Goal: Check status: Check status

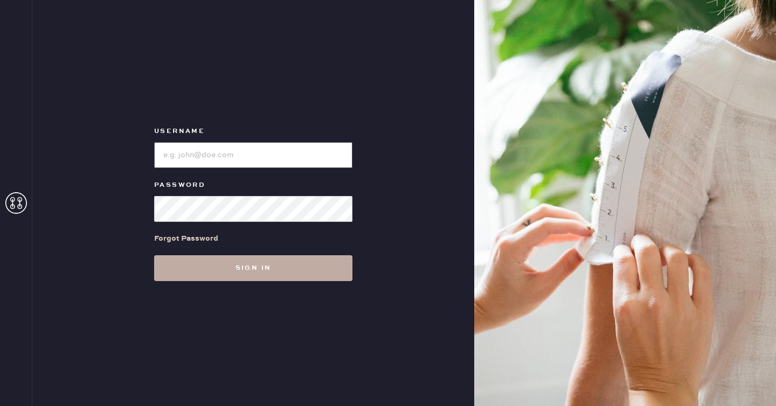
type input "reformationseattle"
click at [278, 277] on button "Sign in" at bounding box center [253, 268] width 198 height 26
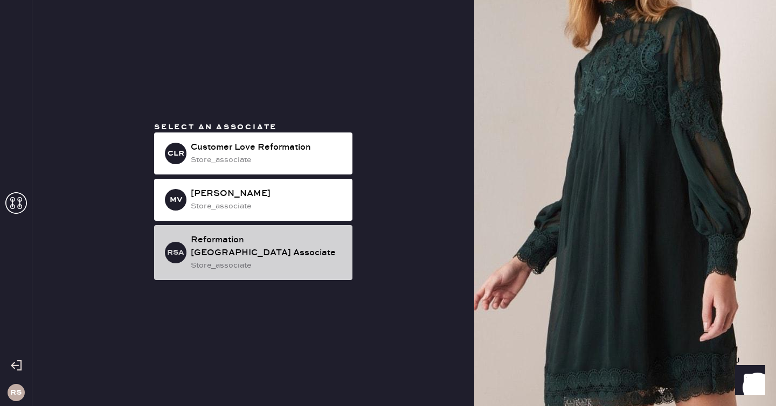
click at [283, 260] on div "store_associate" at bounding box center [267, 266] width 153 height 12
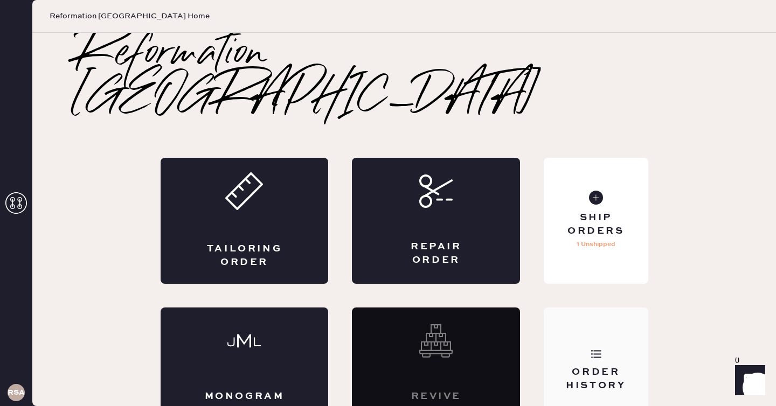
click at [594, 349] on icon at bounding box center [596, 354] width 11 height 11
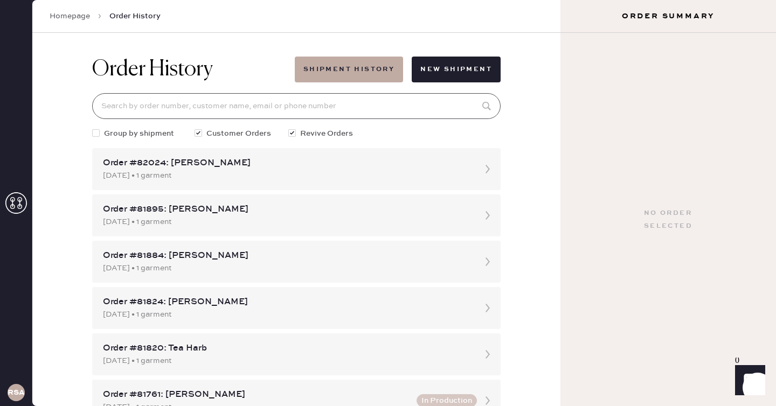
click at [378, 111] on input at bounding box center [296, 106] width 409 height 26
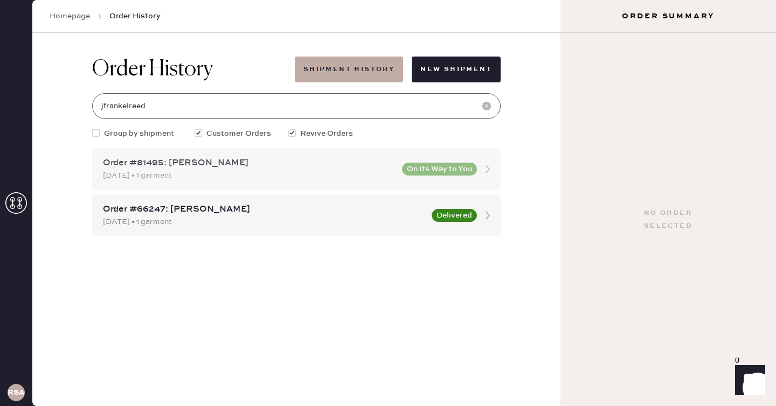
type input "jfrankelreed"
click at [291, 172] on div "[DATE] • 1 garment" at bounding box center [249, 176] width 293 height 12
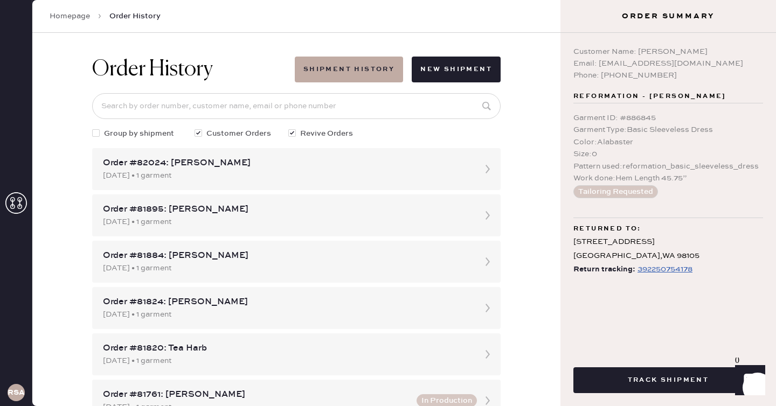
click at [677, 276] on div "392250754178" at bounding box center [665, 269] width 55 height 13
click at [315, 11] on div "Homepage Order History" at bounding box center [296, 16] width 528 height 33
